Goal: Communication & Community: Answer question/provide support

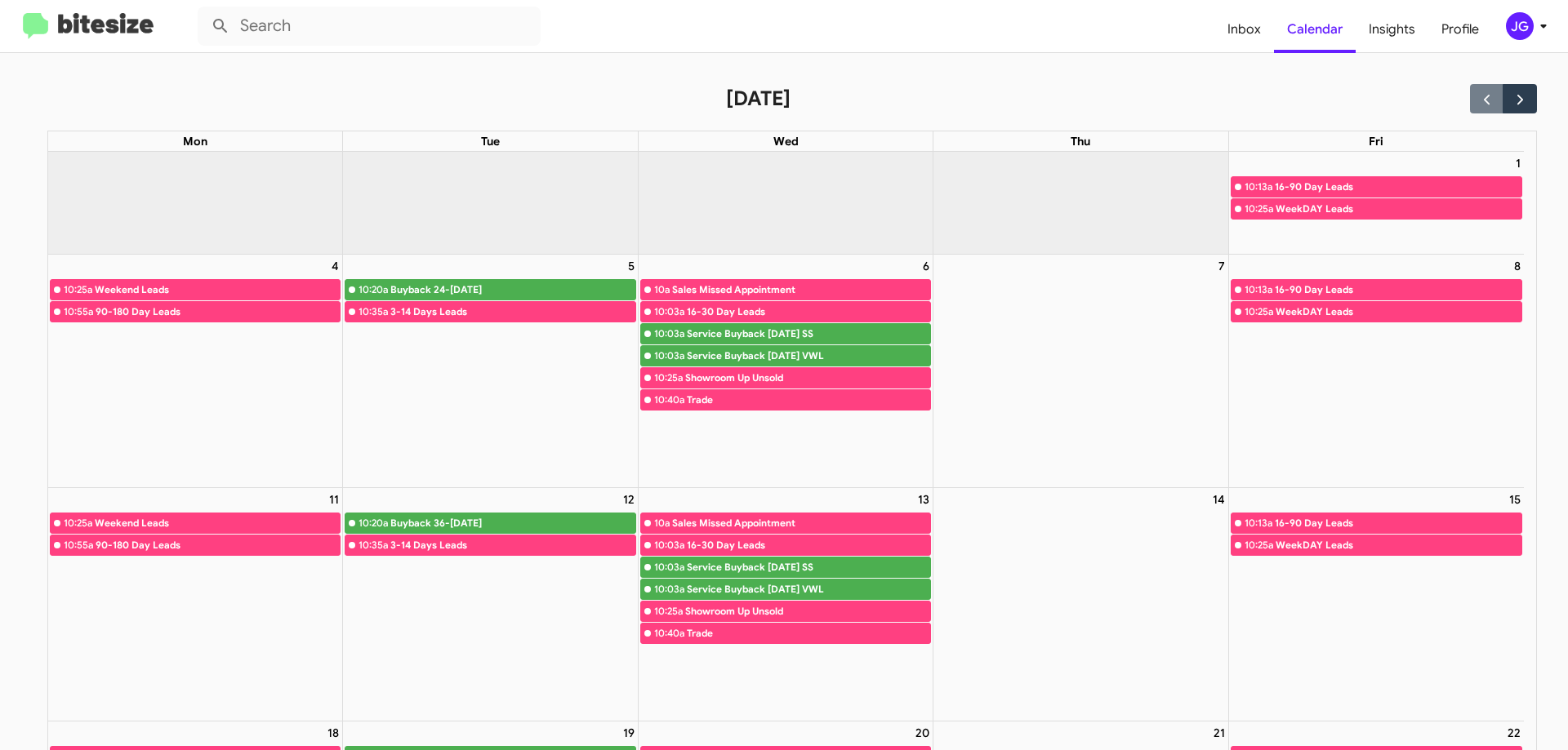
click at [180, 79] on full-calendar "[DATE] Mon Tue Wed Thu Fri 1 10:13a 16-90 Day Leads 10:25a WeekDAY Leads 4 10:2…" at bounding box center [769, 639] width 1538 height 1171
click at [50, 23] on img at bounding box center [89, 26] width 130 height 27
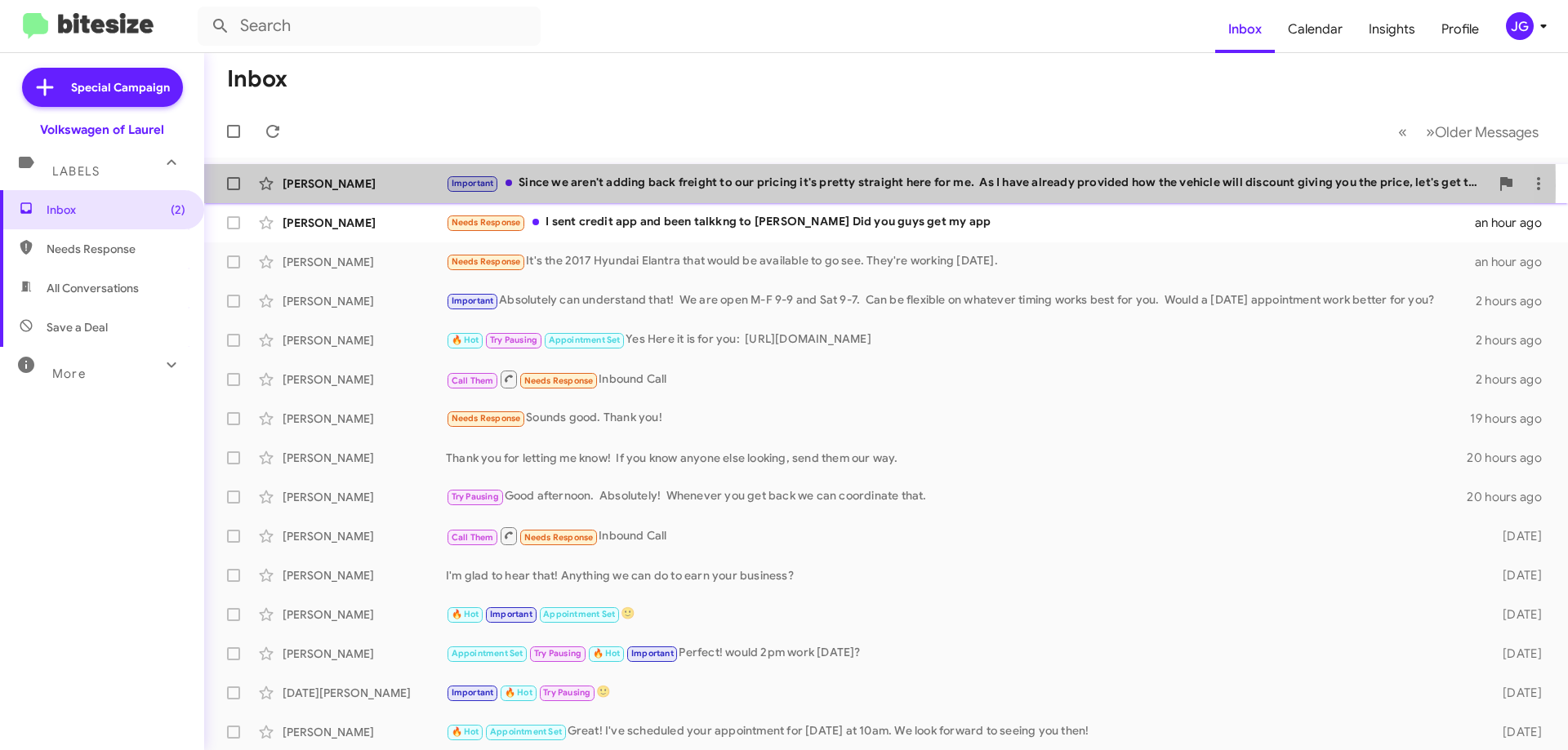
click at [611, 186] on div "Important Since we aren't adding back freight to our pricing it's pretty straig…" at bounding box center [967, 183] width 1044 height 18
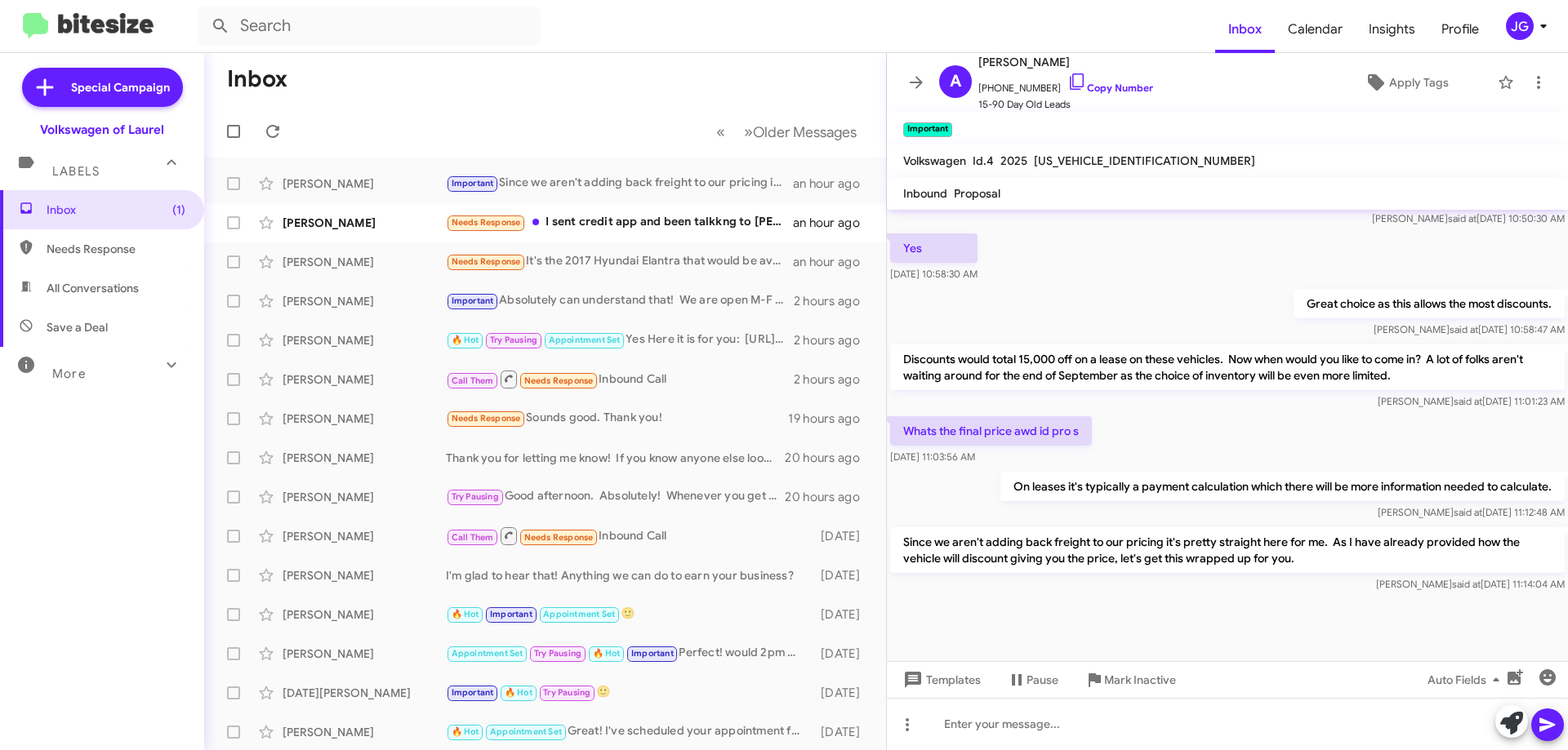
scroll to position [895, 0]
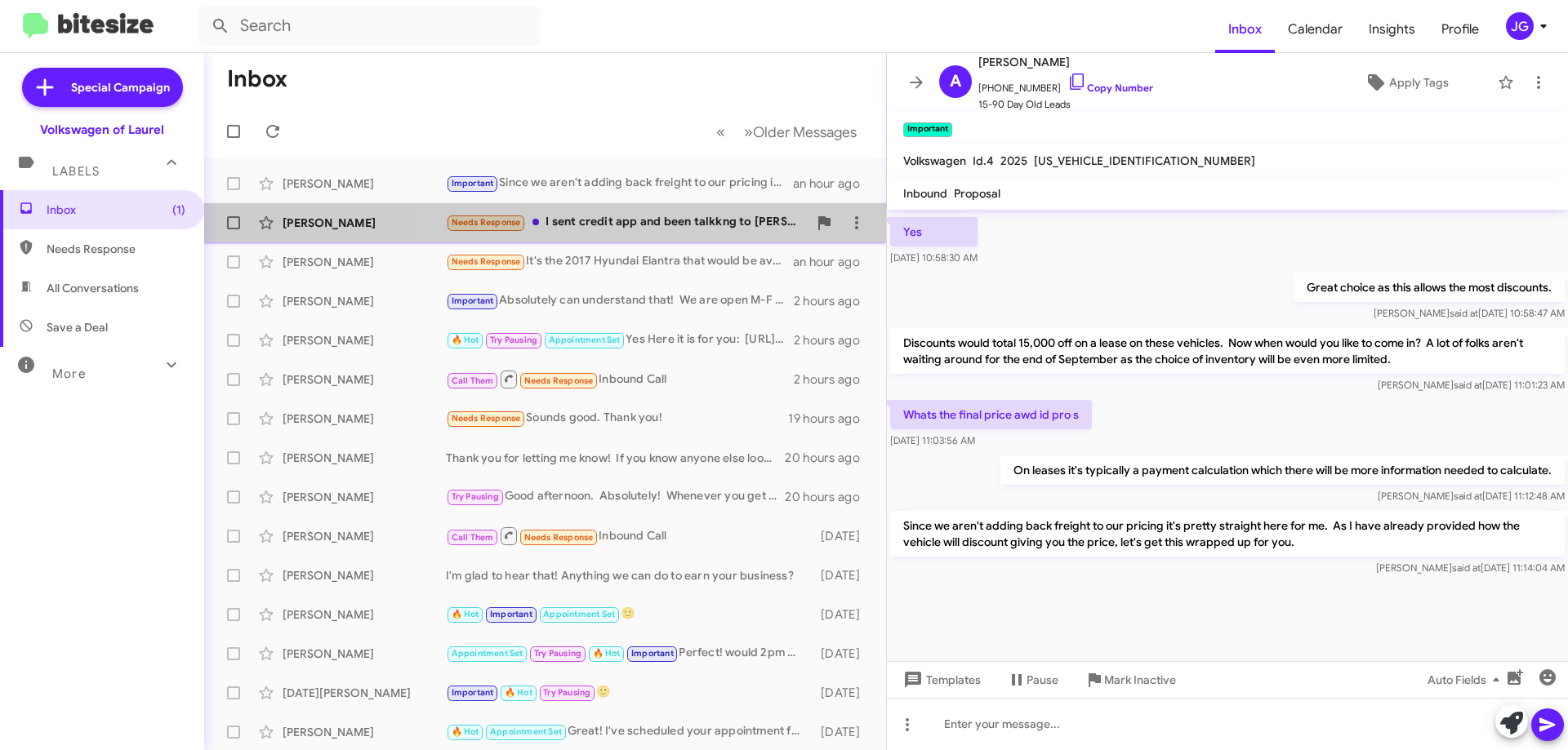
click at [640, 219] on div "Needs Response I sent credit app and been talkkng to earnest Did you guys get m…" at bounding box center [627, 222] width 362 height 18
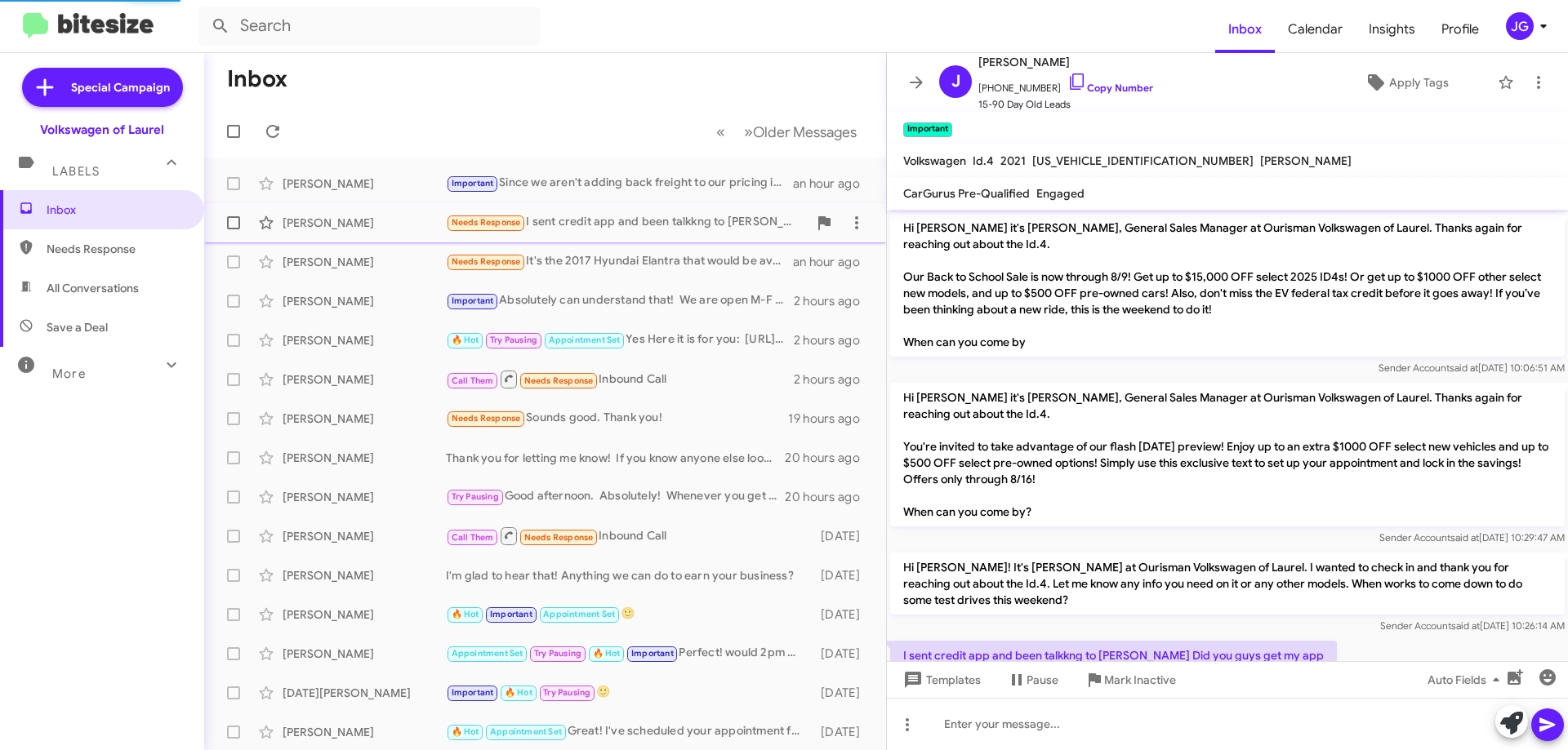
scroll to position [972, 0]
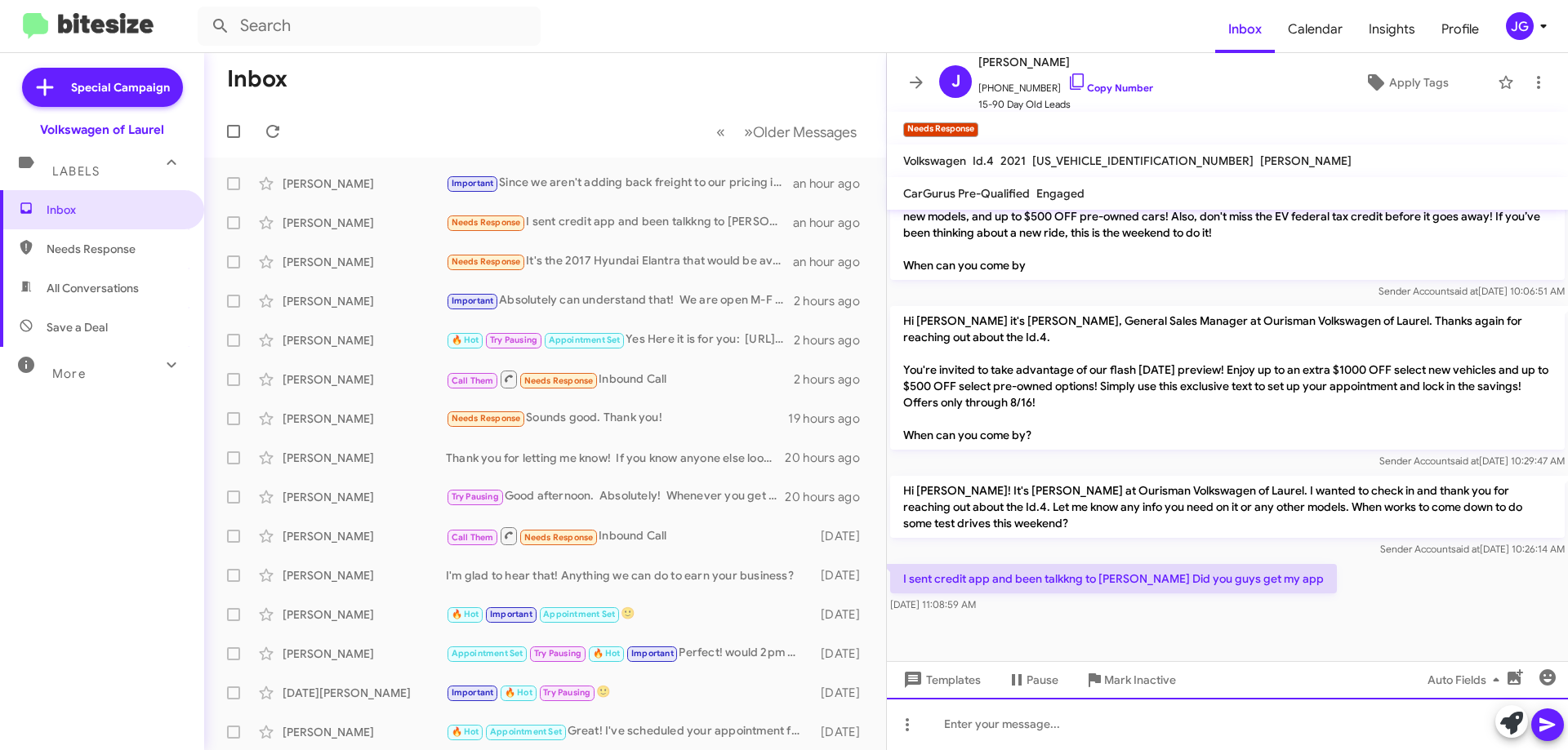
click at [1128, 718] on div at bounding box center [1227, 725] width 681 height 53
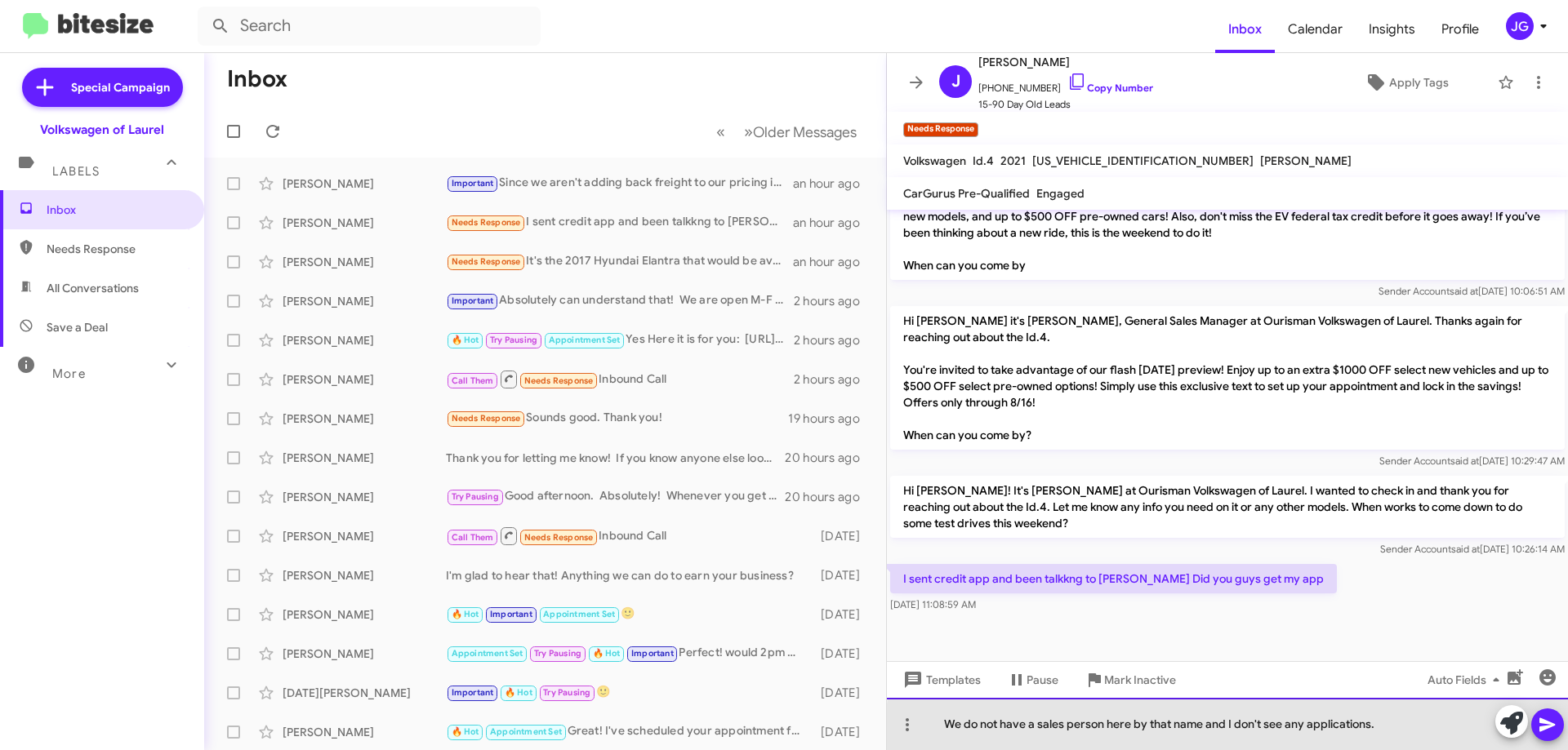
click at [1391, 732] on div "We do not have a sales person here by that name and I don't see any application…" at bounding box center [1227, 725] width 681 height 53
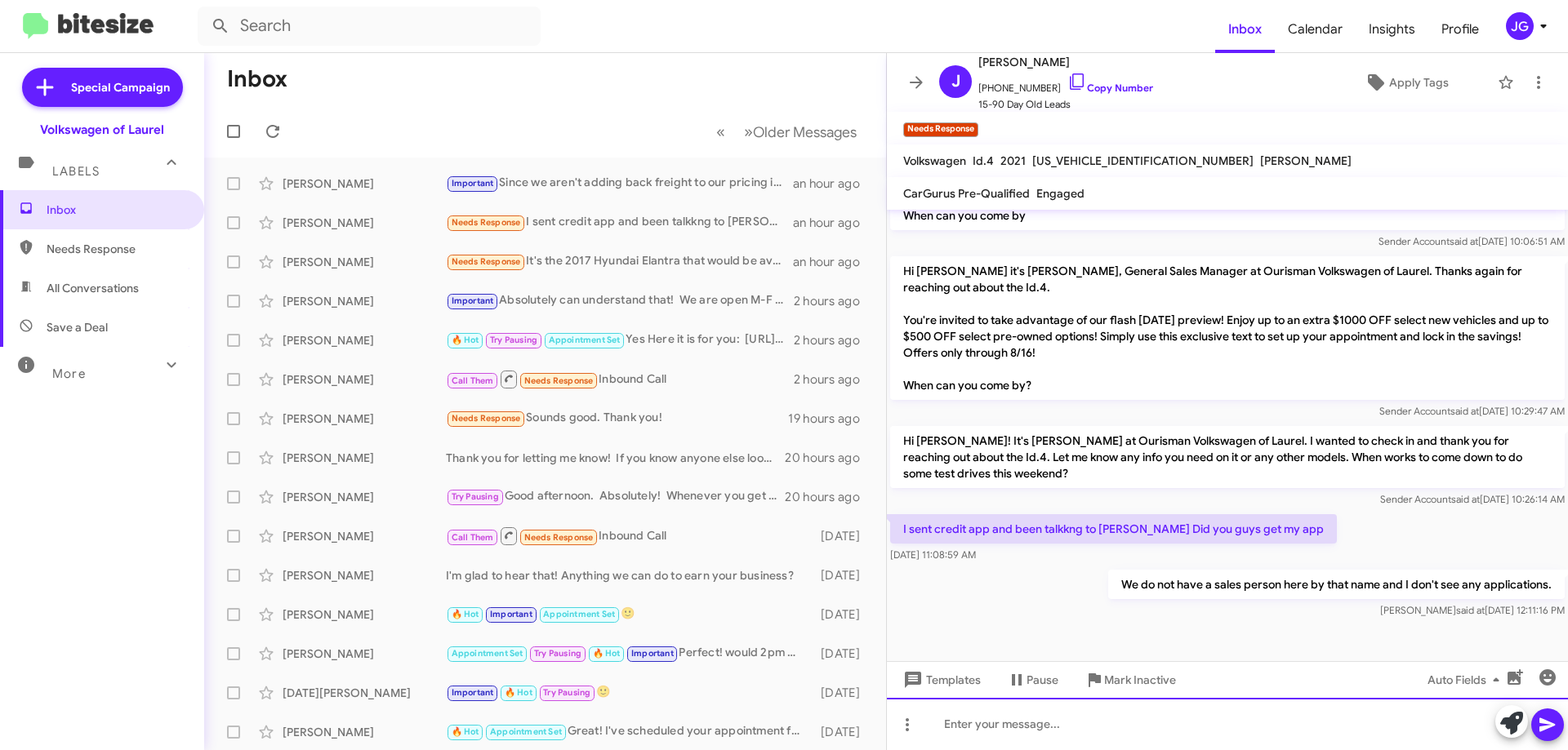
scroll to position [1031, 0]
